Goal: Task Accomplishment & Management: Manage account settings

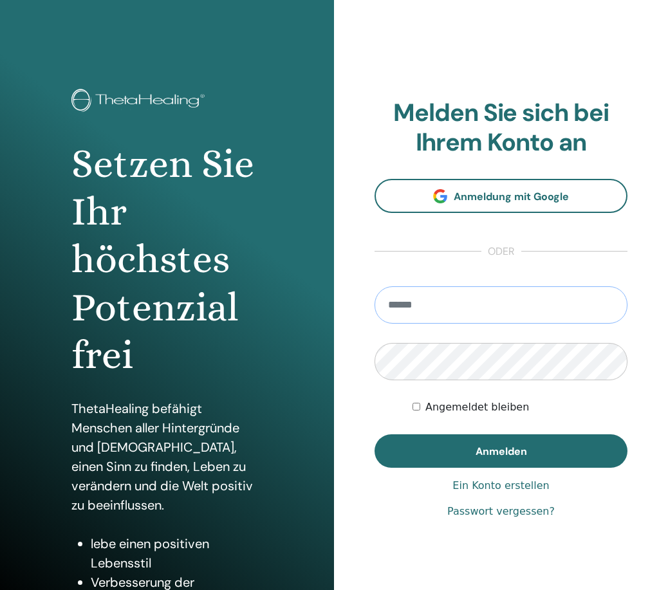
type input "**********"
click at [501, 451] on button "Anmelden" at bounding box center [501, 451] width 253 height 33
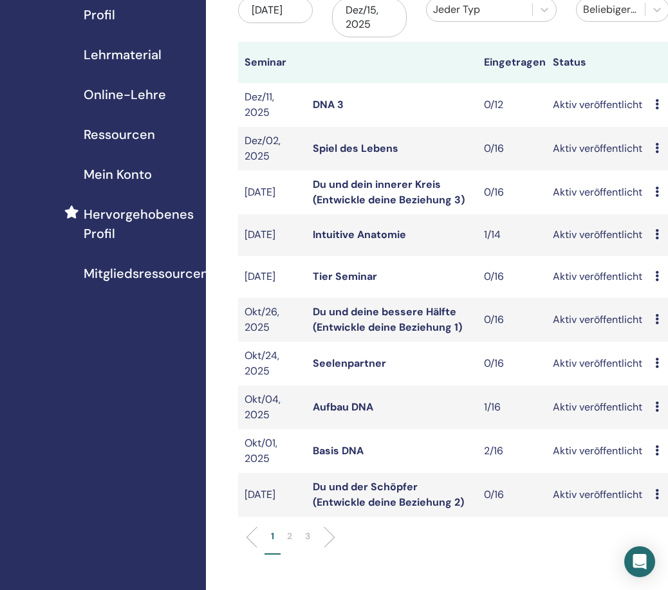
scroll to position [178, 0]
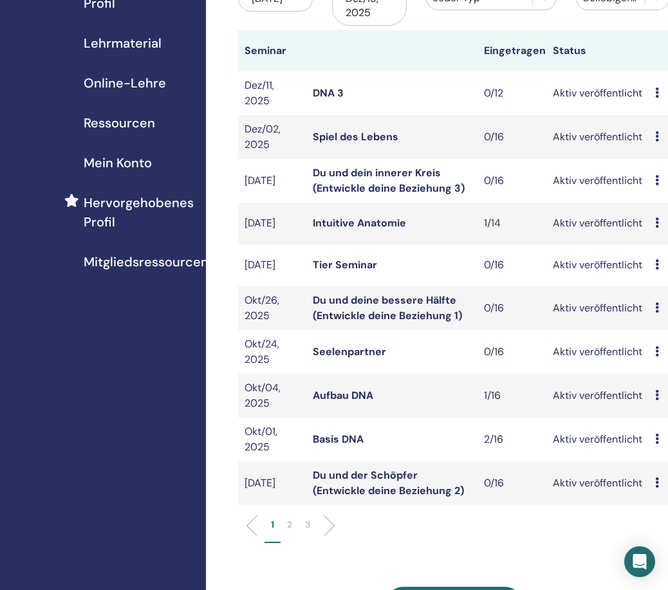
click at [348, 439] on link "Basis DNA" at bounding box center [338, 440] width 51 height 14
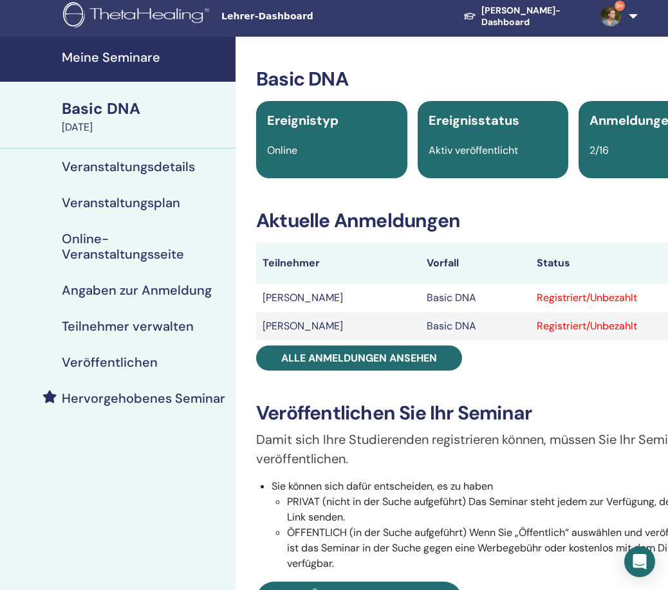
scroll to position [5, 6]
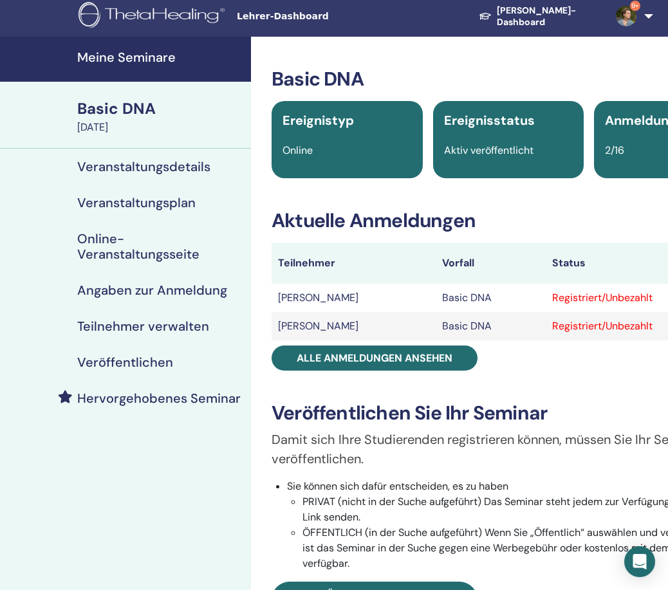
click at [142, 57] on h4 "Meine Seminare" at bounding box center [160, 57] width 166 height 15
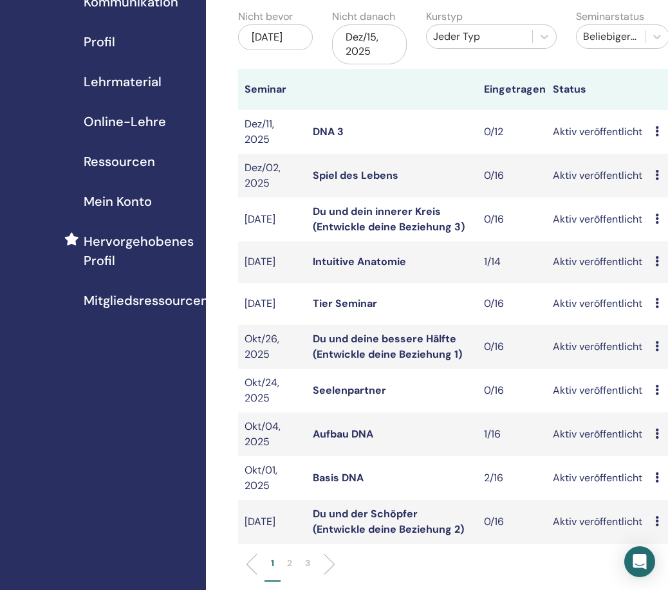
scroll to position [171, 0]
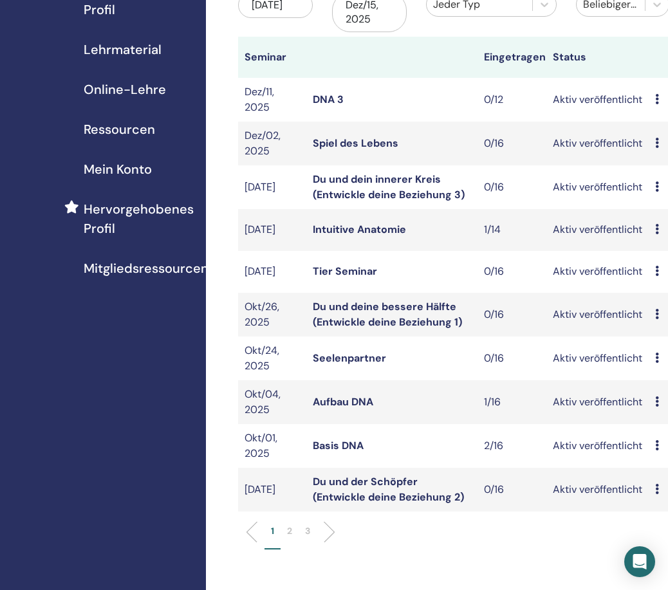
click at [288, 529] on p "2" at bounding box center [289, 532] width 5 height 14
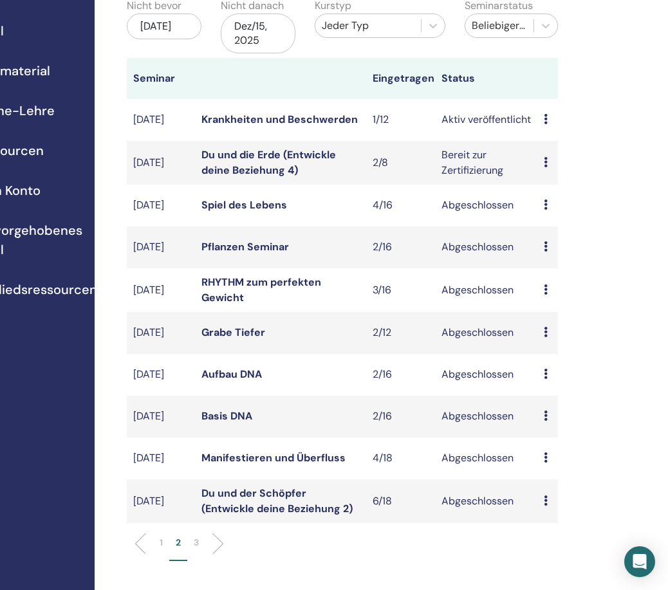
scroll to position [156, 115]
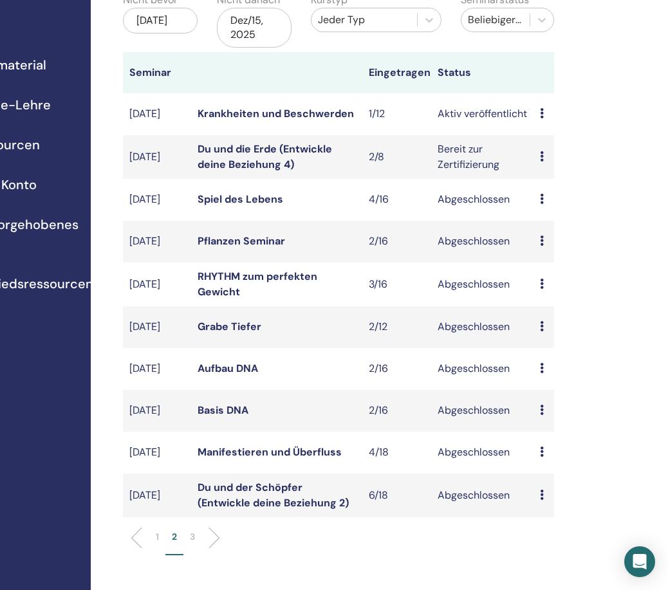
click at [542, 108] on icon at bounding box center [542, 113] width 4 height 10
click at [272, 114] on link "Krankheiten und Beschwerden" at bounding box center [276, 114] width 156 height 14
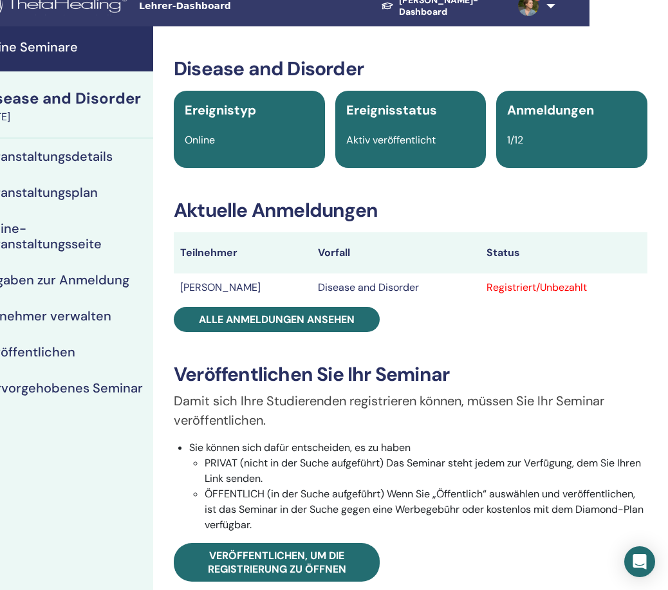
scroll to position [15, 104]
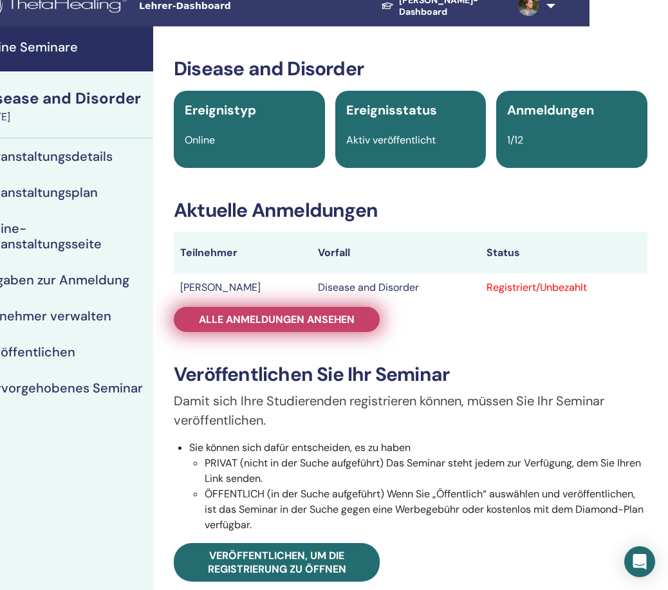
click at [292, 324] on span "Alle Anmeldungen ansehen" at bounding box center [277, 320] width 156 height 14
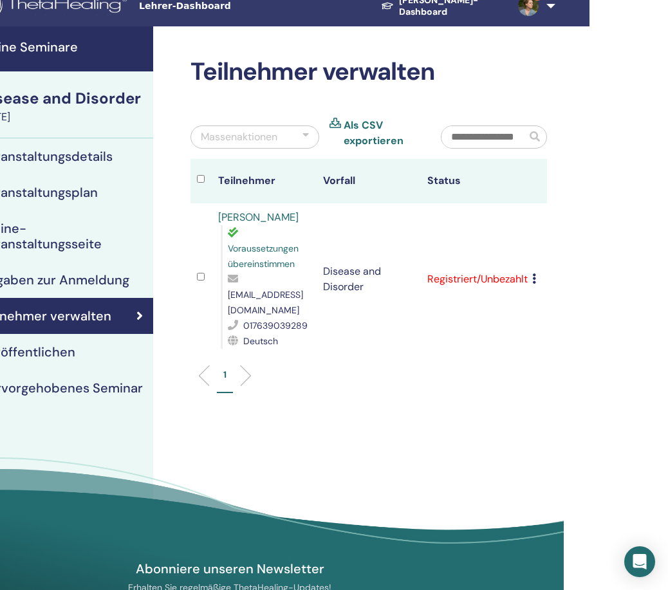
click at [536, 274] on icon at bounding box center [534, 279] width 4 height 10
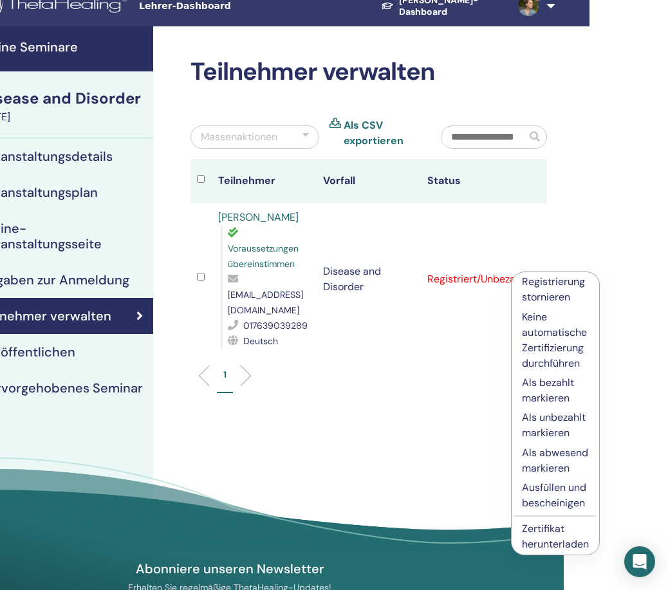
click at [536, 292] on p "Registrierung stornieren" at bounding box center [555, 289] width 67 height 31
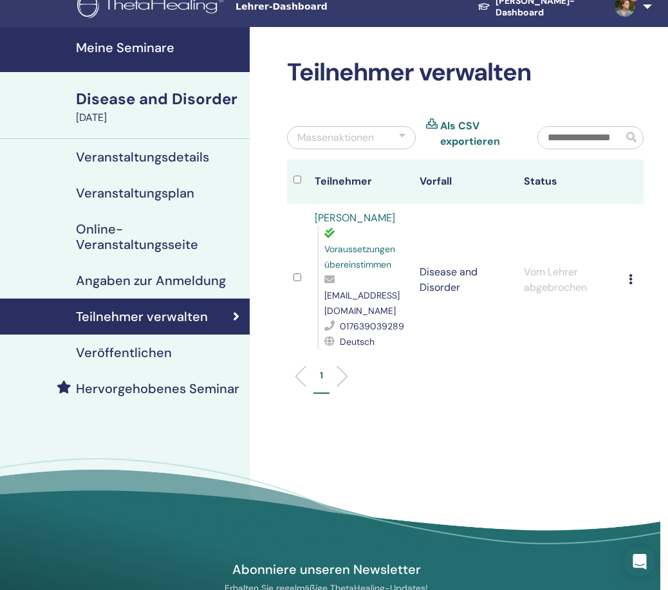
scroll to position [13, 0]
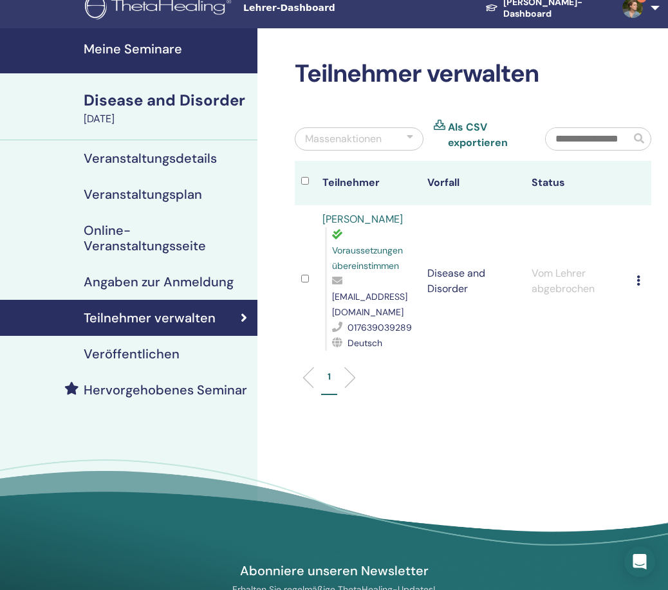
click at [113, 47] on h4 "Meine Seminare" at bounding box center [167, 48] width 166 height 15
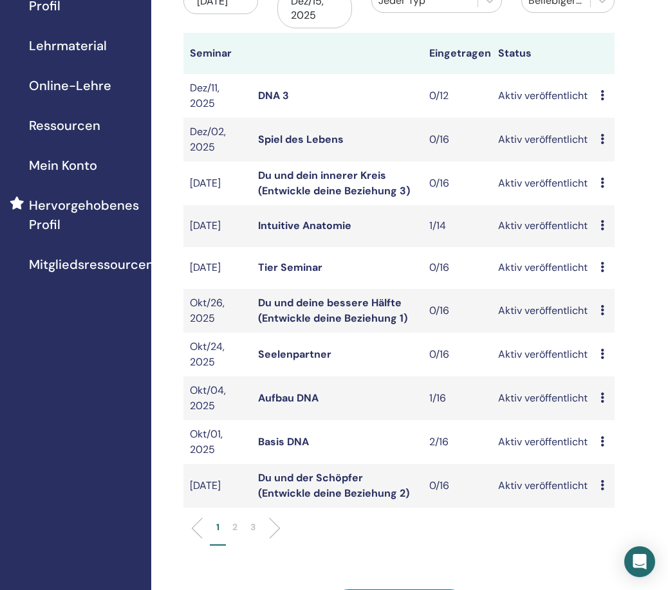
scroll to position [179, 55]
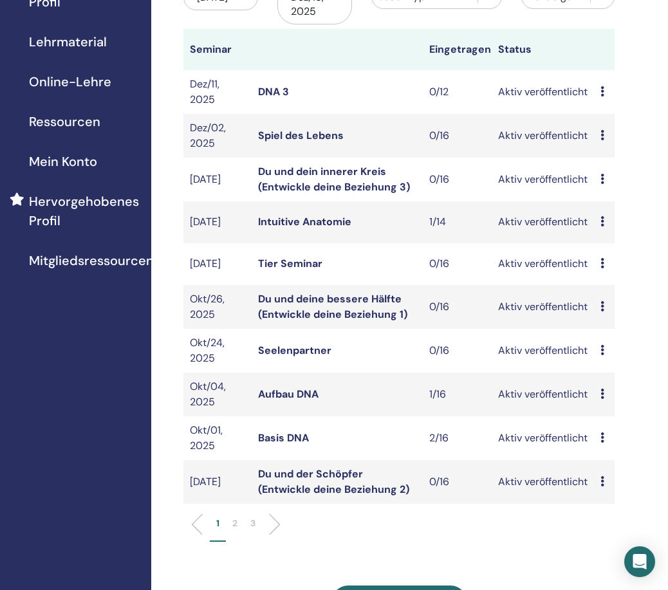
click at [234, 521] on p "2" at bounding box center [234, 524] width 5 height 14
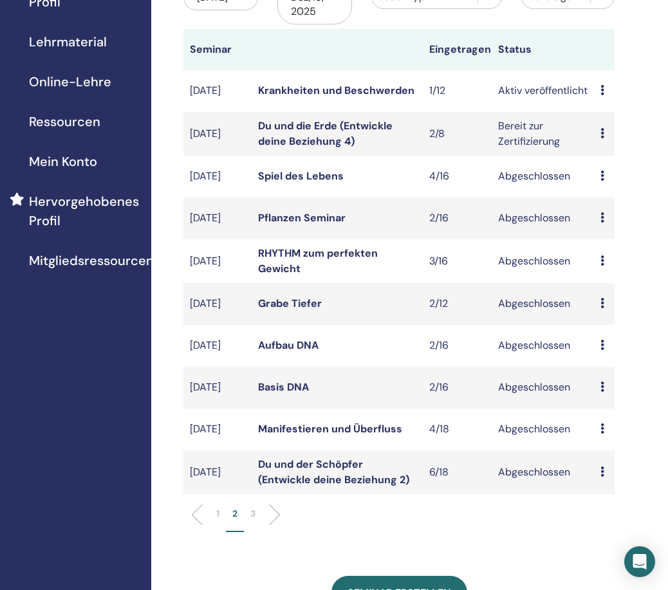
click at [218, 518] on p "1" at bounding box center [217, 514] width 3 height 14
